Goal: Information Seeking & Learning: Learn about a topic

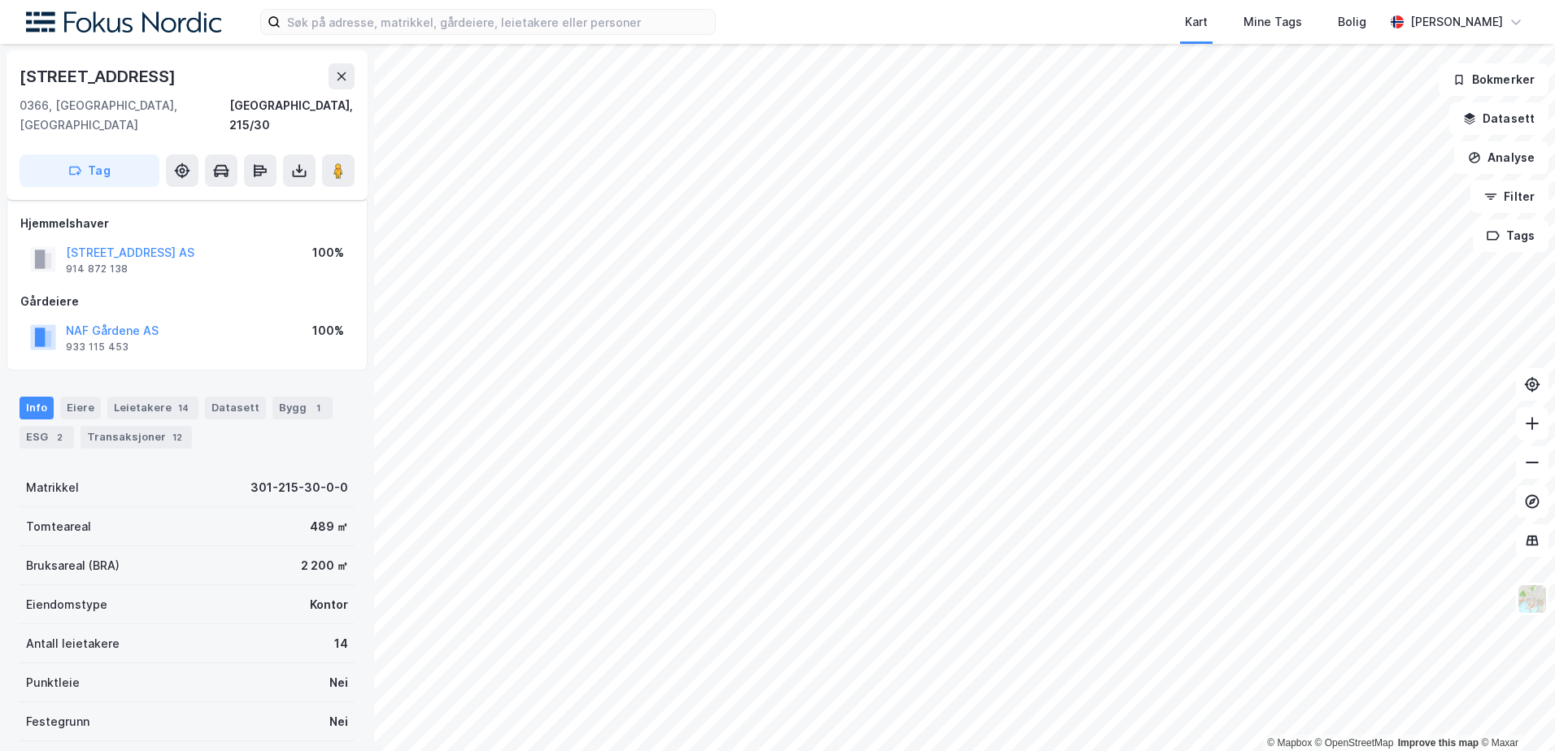
scroll to position [81, 0]
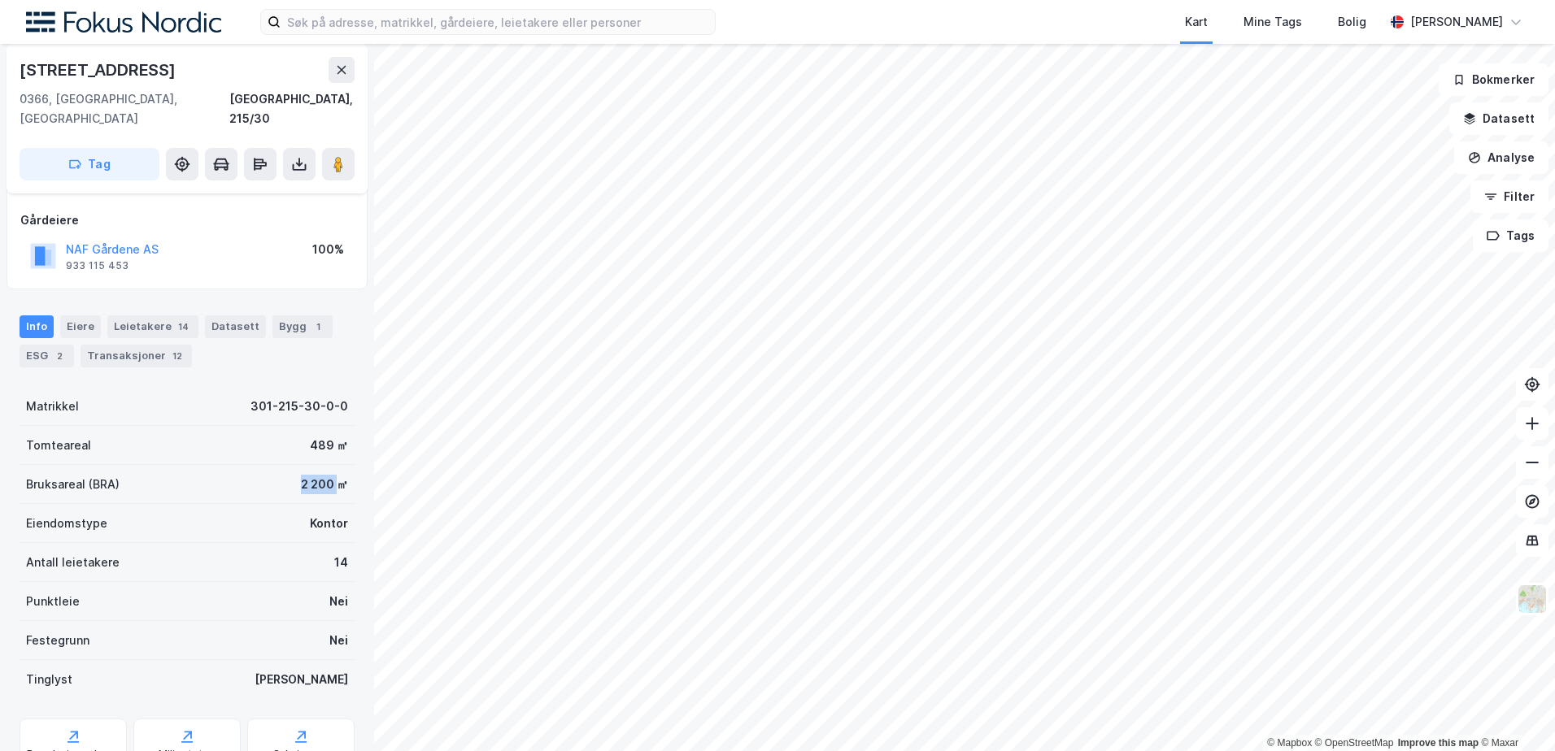
drag, startPoint x: 270, startPoint y: 471, endPoint x: 328, endPoint y: 468, distance: 57.8
click at [328, 468] on div "Bruksareal (BRA) 2 200 ㎡" at bounding box center [187, 484] width 335 height 39
click at [328, 475] on div "2 200 ㎡" at bounding box center [324, 485] width 47 height 20
drag, startPoint x: 333, startPoint y: 468, endPoint x: 287, endPoint y: 468, distance: 45.5
click at [287, 468] on div "Bruksareal (BRA) 2 200 ㎡" at bounding box center [187, 484] width 335 height 39
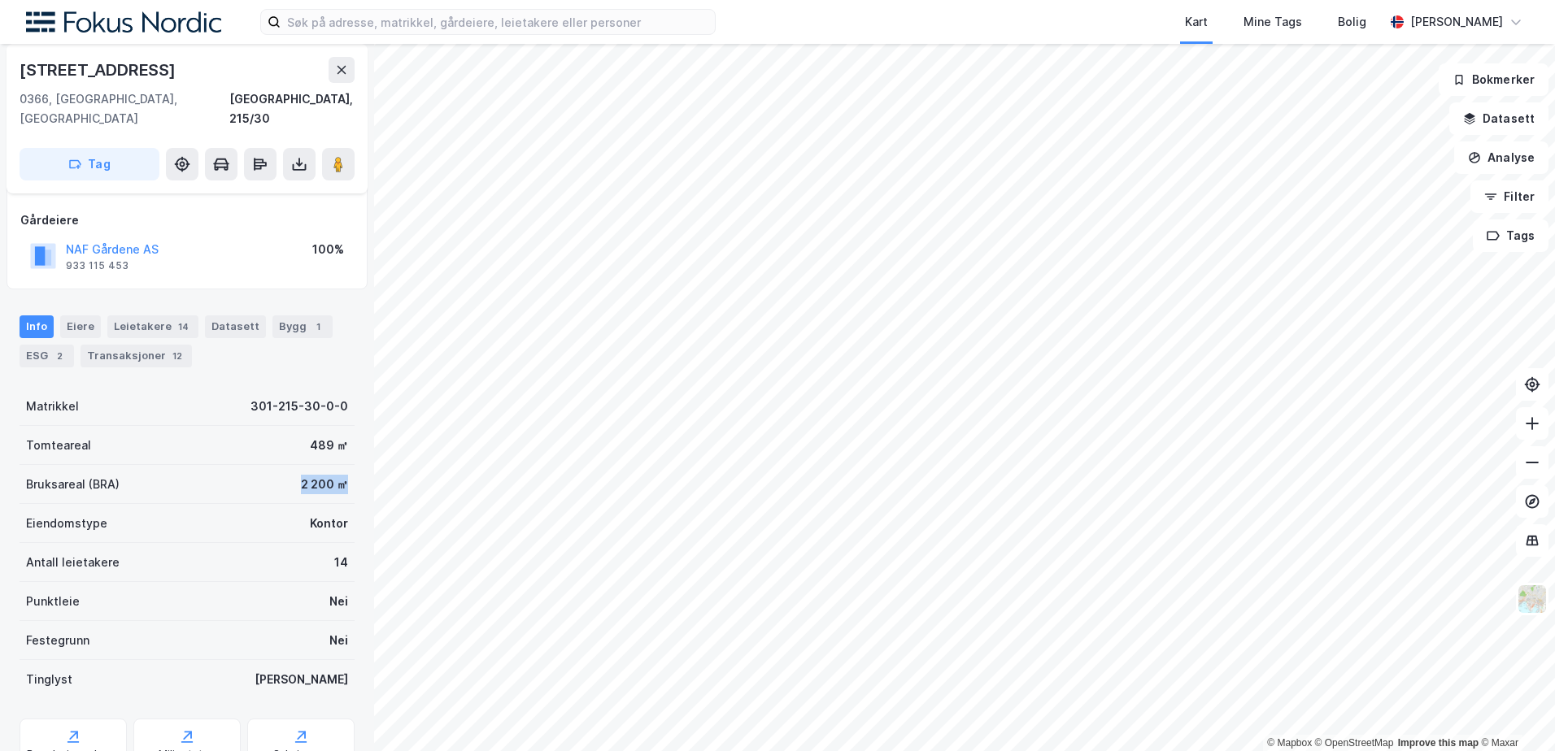
click at [287, 468] on div "Bruksareal (BRA) 2 200 ㎡" at bounding box center [187, 484] width 335 height 39
